Goal: Navigation & Orientation: Find specific page/section

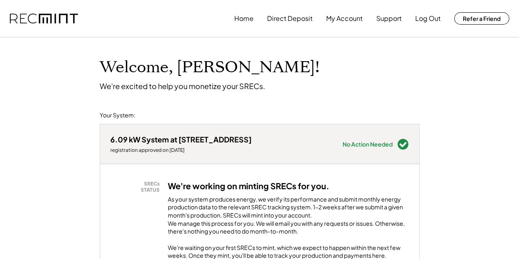
click at [340, 18] on button "My Account" at bounding box center [344, 18] width 36 height 16
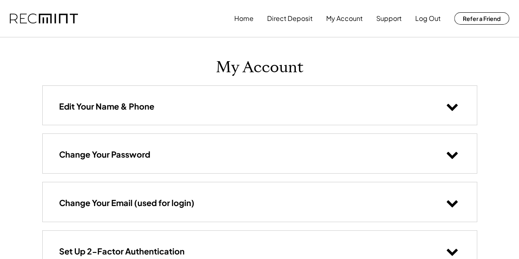
click at [241, 20] on button "Home" at bounding box center [243, 18] width 19 height 16
